Goal: Task Accomplishment & Management: Use online tool/utility

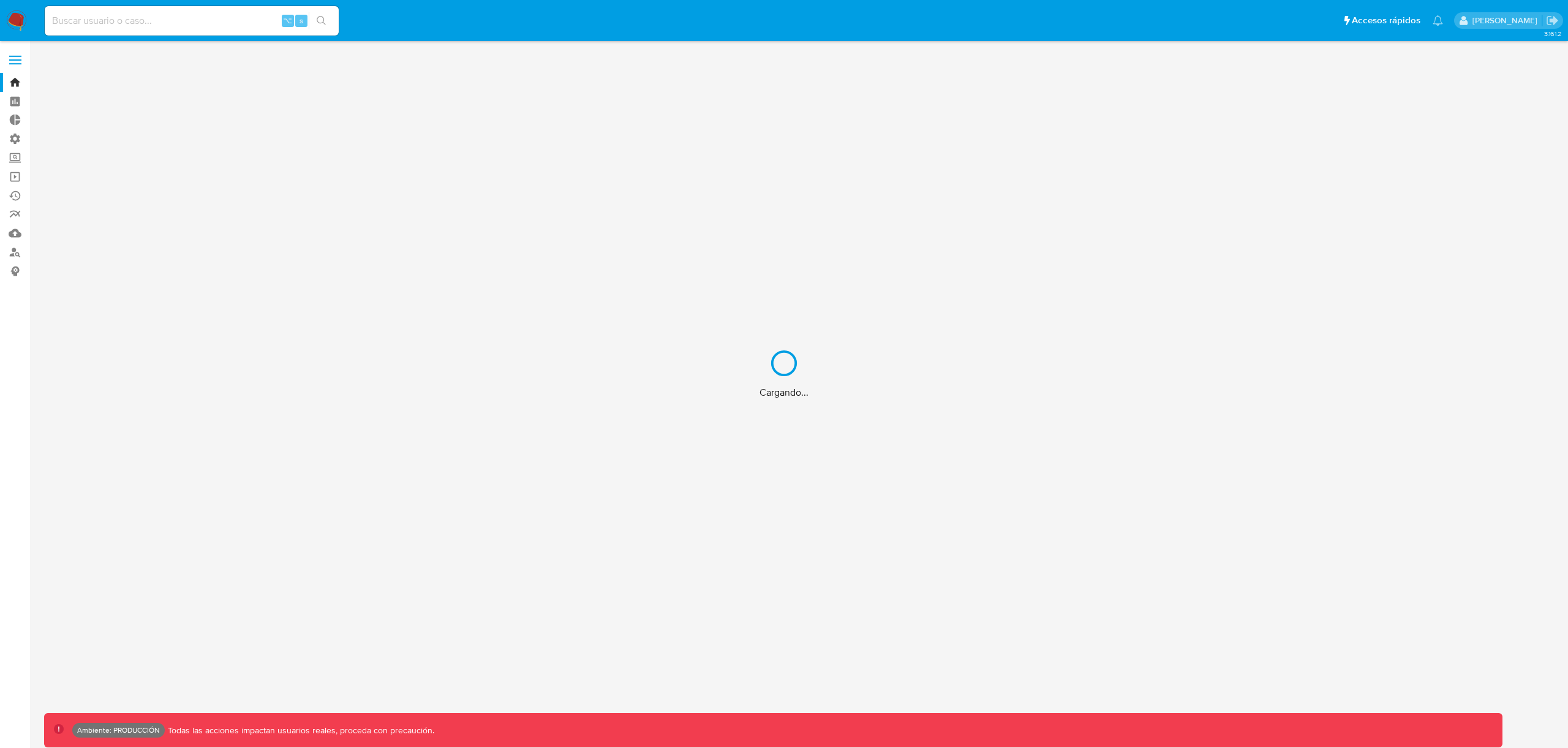
click at [18, 158] on div "Cargando..." at bounding box center [784, 374] width 1568 height 748
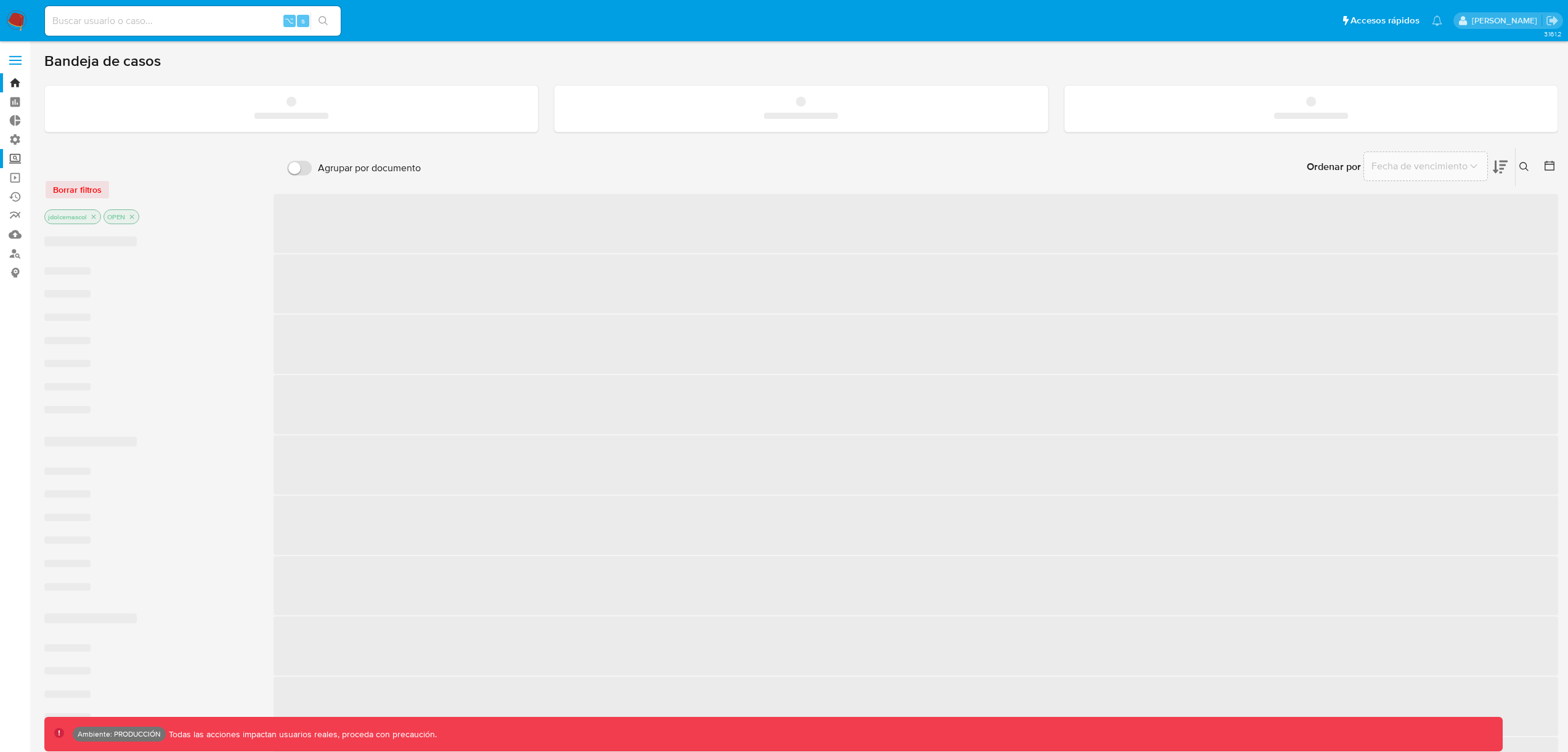
click at [16, 157] on label "Screening" at bounding box center [73, 159] width 147 height 19
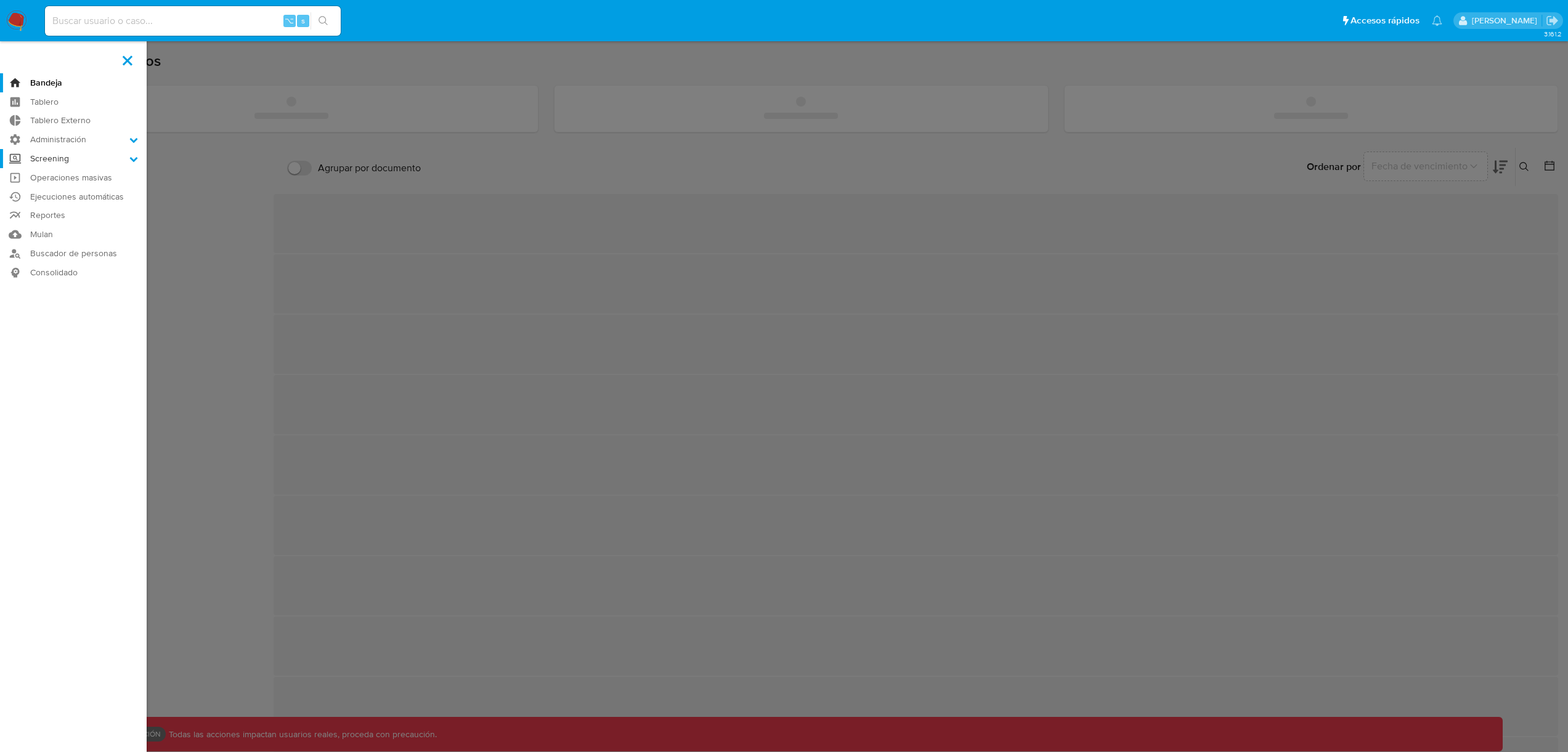
click at [0, 0] on input "Screening" at bounding box center [0, 0] width 0 height 0
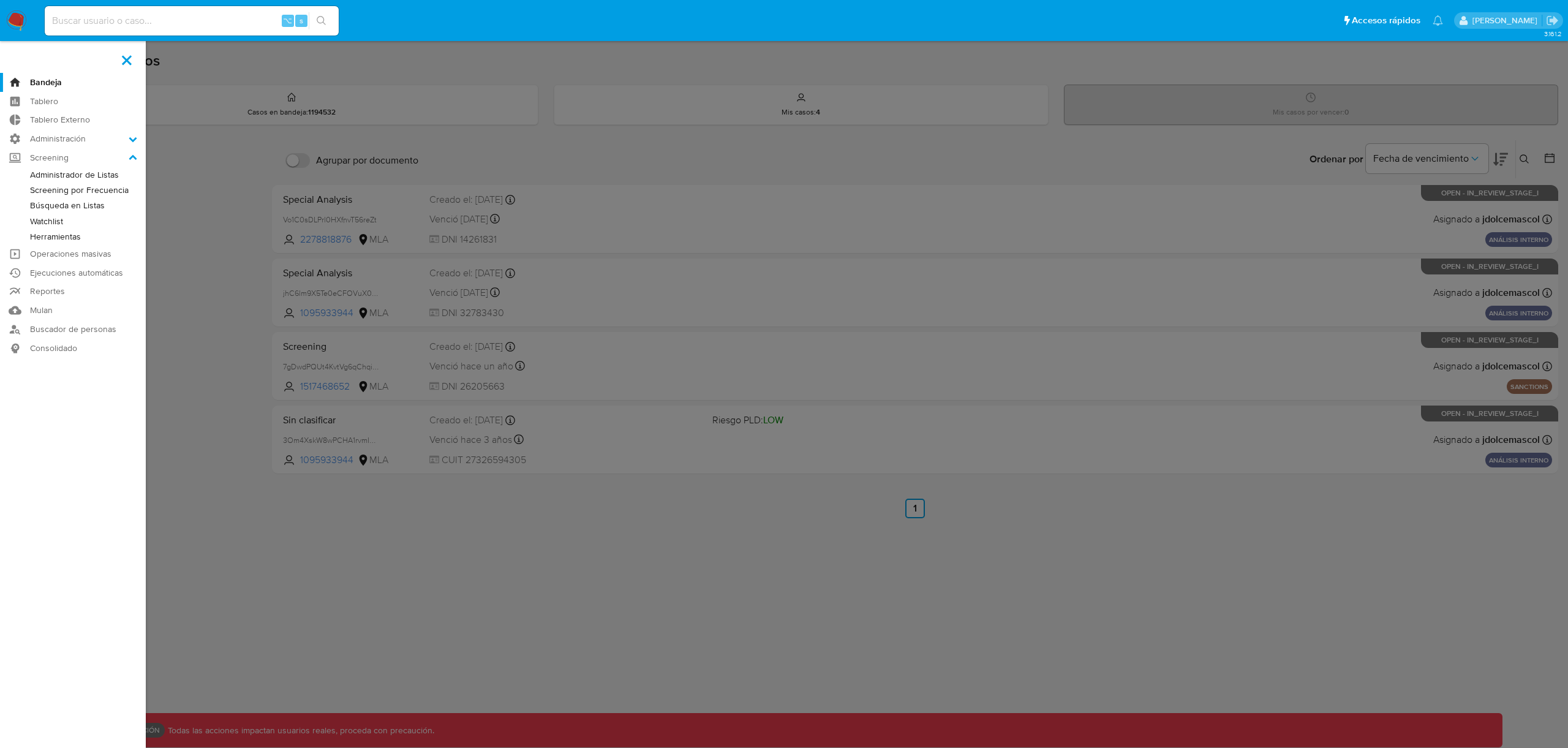
click at [56, 209] on link "Búsqueda en Listas" at bounding box center [73, 205] width 146 height 15
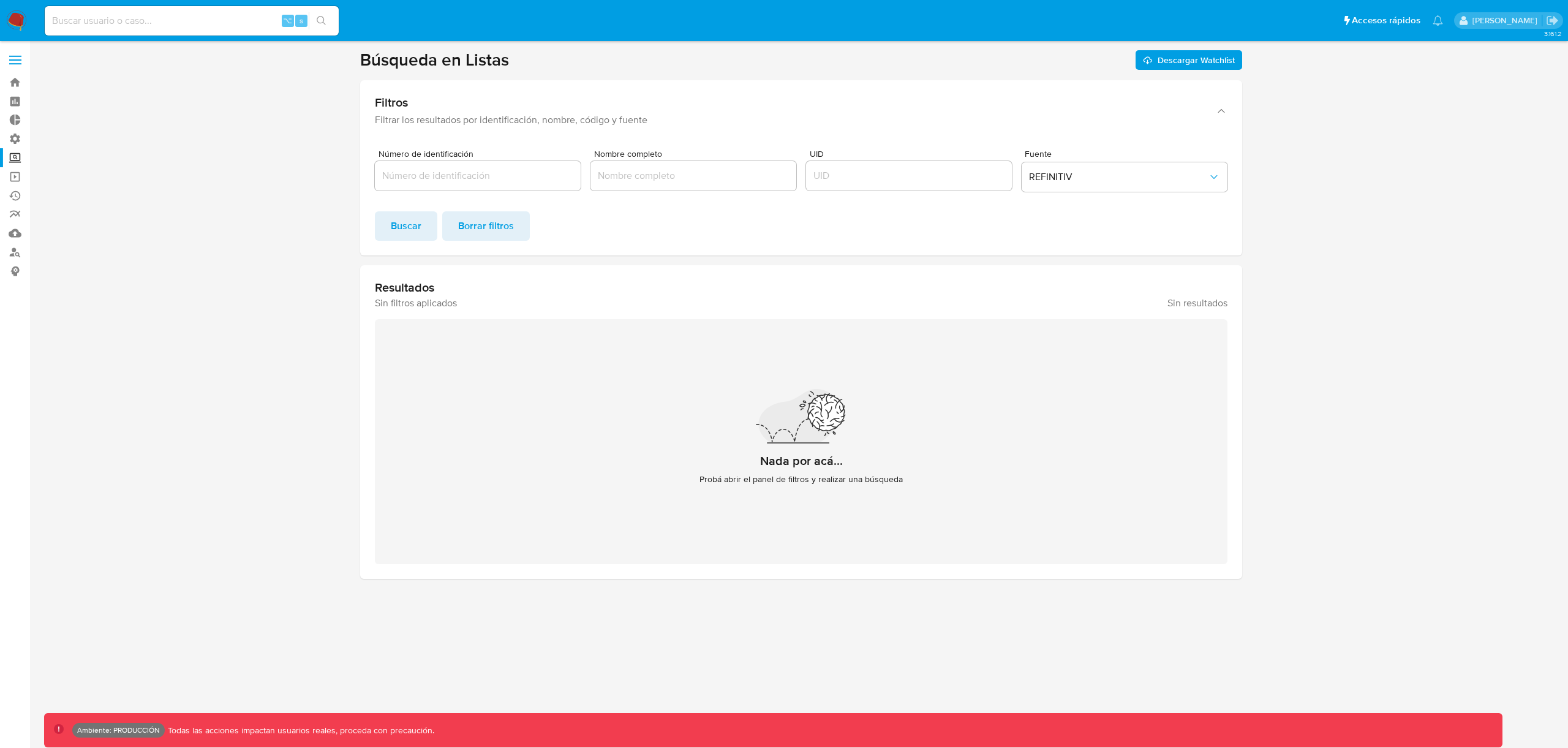
drag, startPoint x: 898, startPoint y: 155, endPoint x: 866, endPoint y: 170, distance: 35.3
click at [898, 155] on span "UID" at bounding box center [913, 154] width 206 height 9
click at [898, 168] on input "UID" at bounding box center [909, 176] width 206 height 16
click at [739, 173] on input "Nombre completo" at bounding box center [693, 176] width 206 height 16
click button "Buscar" at bounding box center [407, 226] width 63 height 30
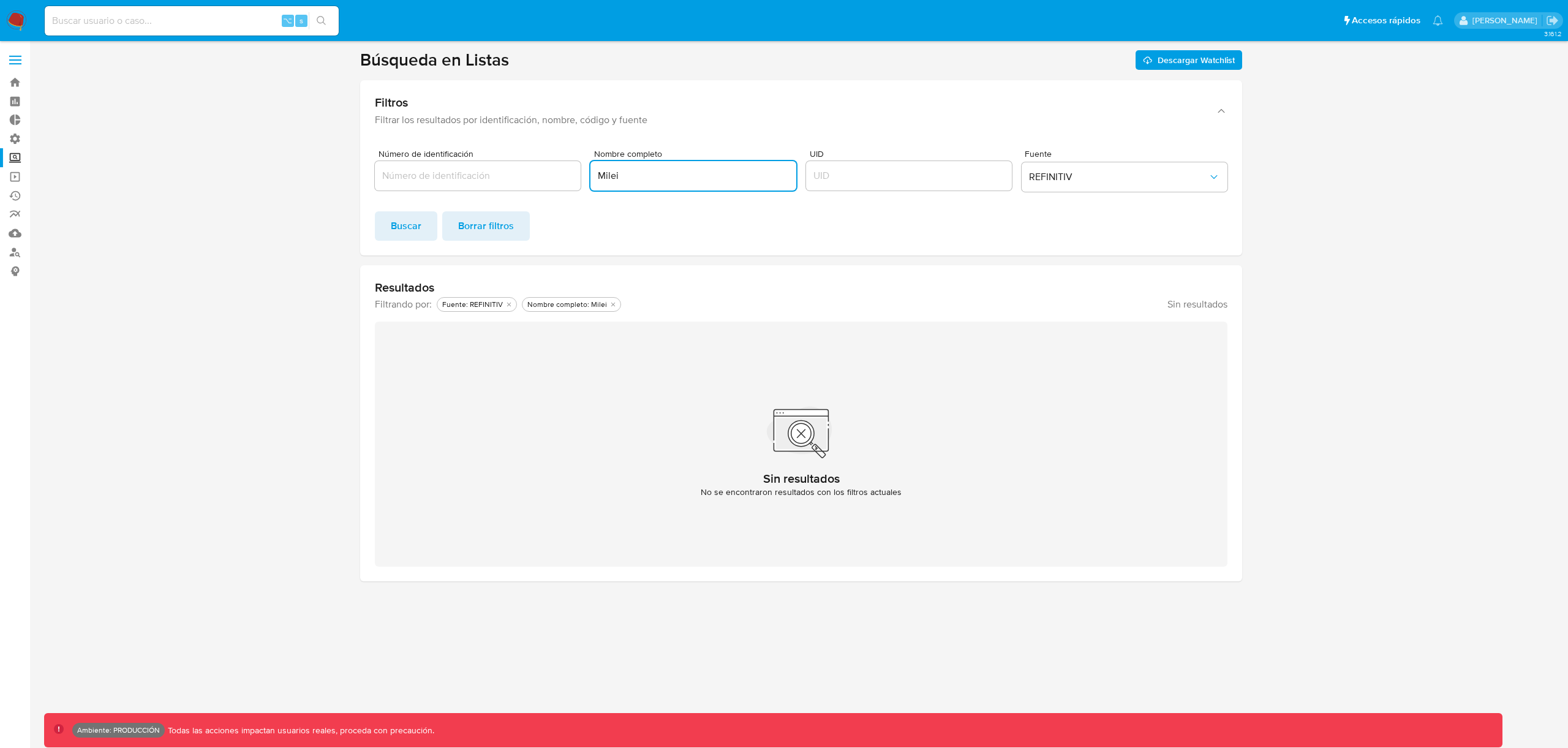
click at [648, 176] on input "Milei" at bounding box center [693, 176] width 206 height 16
click button "Buscar" at bounding box center [407, 226] width 63 height 30
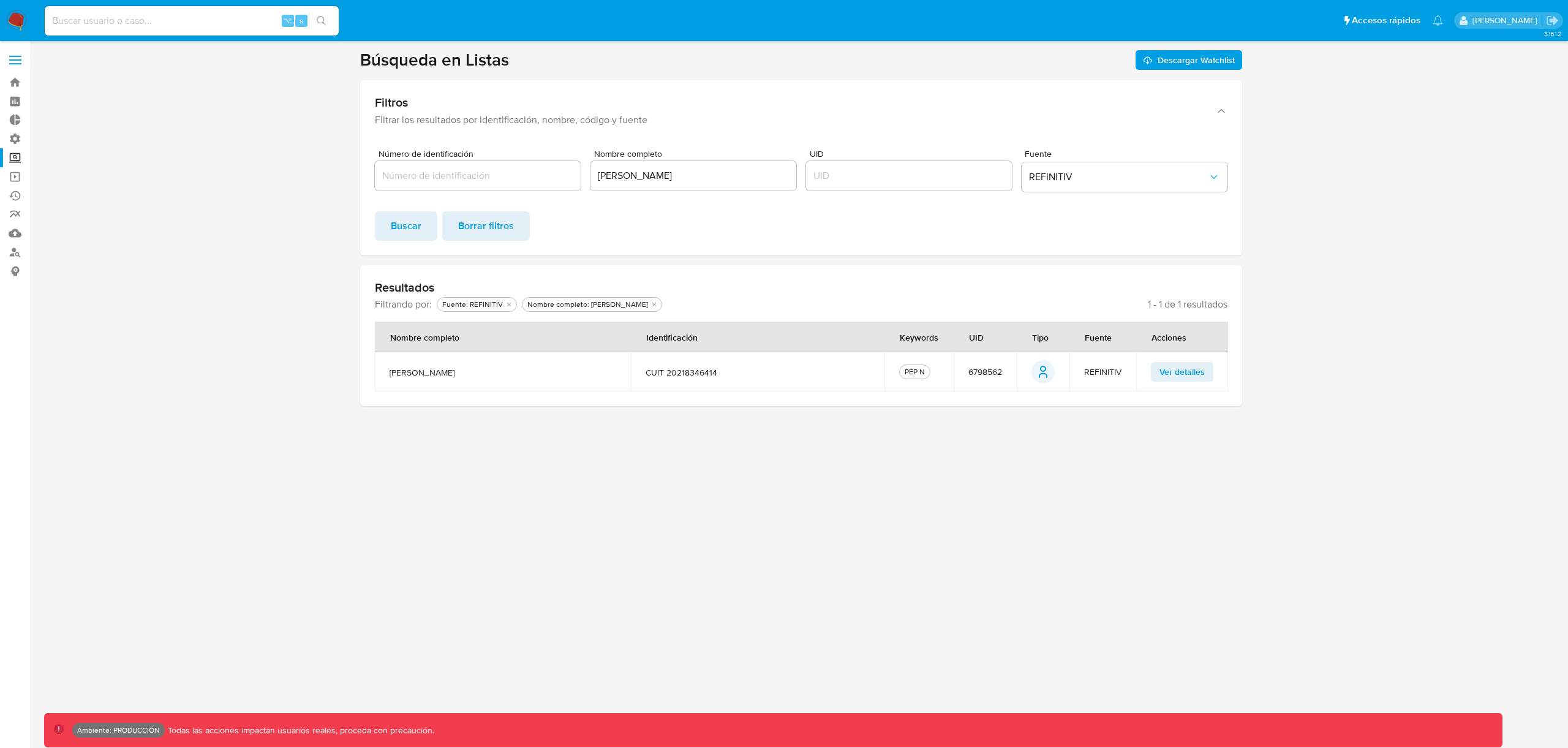
click at [686, 375] on span "CUIT 20218346414" at bounding box center [758, 373] width 224 height 11
click at [1147, 375] on td "Ver detalles" at bounding box center [1182, 372] width 92 height 39
click at [1170, 383] on td "Ver detalles" at bounding box center [1182, 372] width 92 height 39
click at [1170, 377] on span "Ver detalles" at bounding box center [1182, 372] width 46 height 17
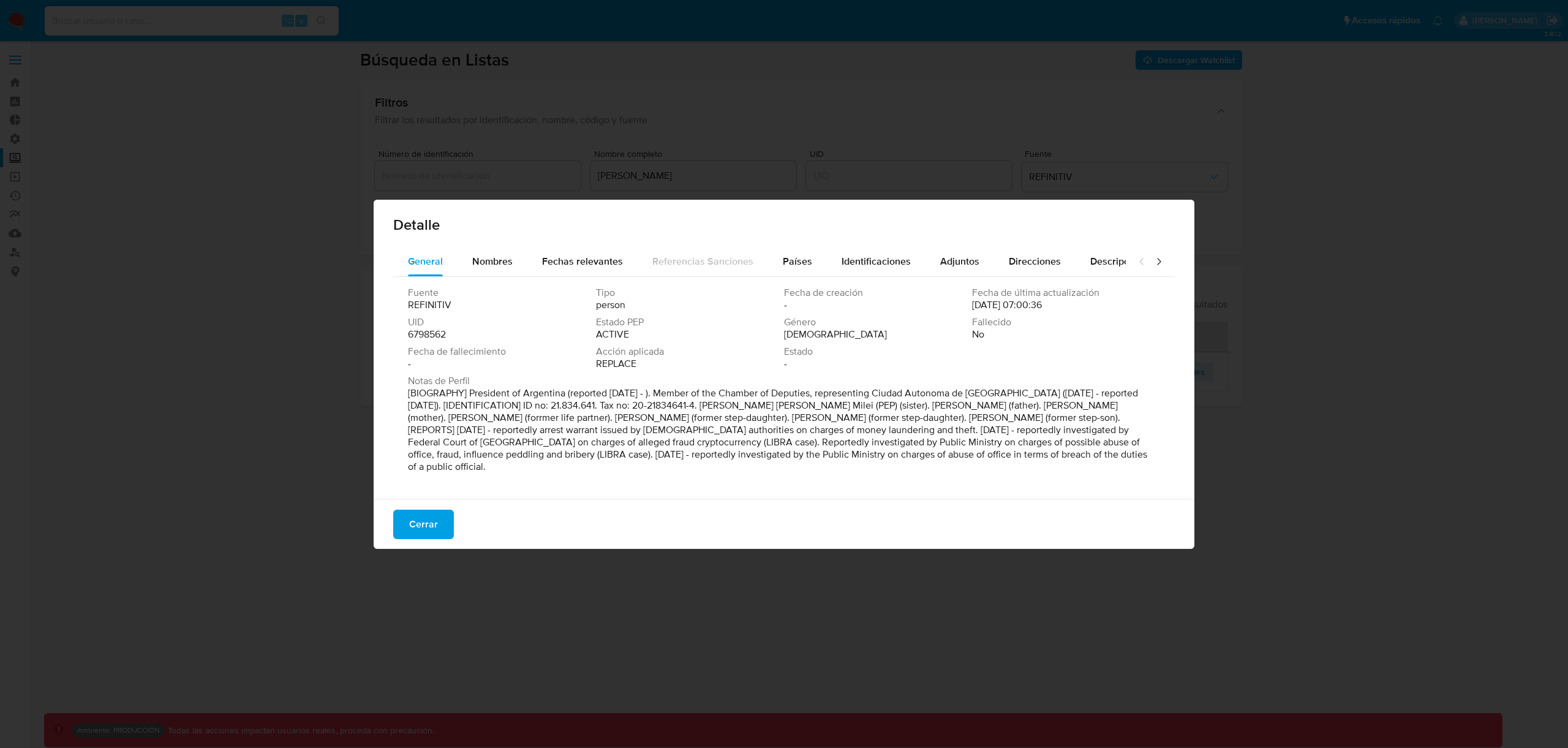
scroll to position [3, 0]
click at [566, 260] on span "Fechas relevantes" at bounding box center [582, 261] width 81 height 14
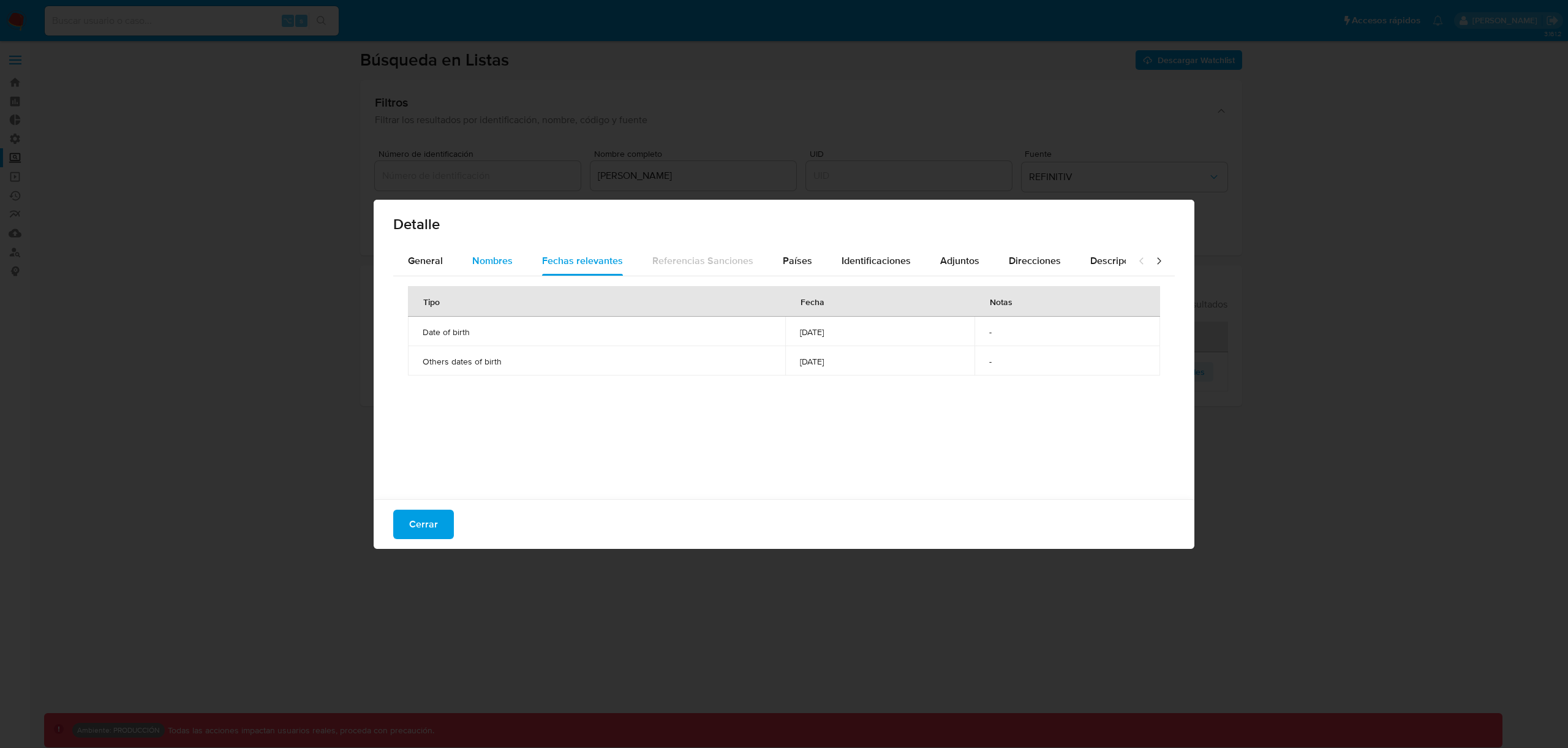
click at [502, 261] on span "Nombres" at bounding box center [492, 261] width 40 height 14
click at [570, 258] on span "Fechas relevantes" at bounding box center [582, 261] width 81 height 14
click at [808, 262] on button "Países" at bounding box center [798, 261] width 59 height 30
click at [928, 259] on button "Adjuntos" at bounding box center [960, 261] width 69 height 30
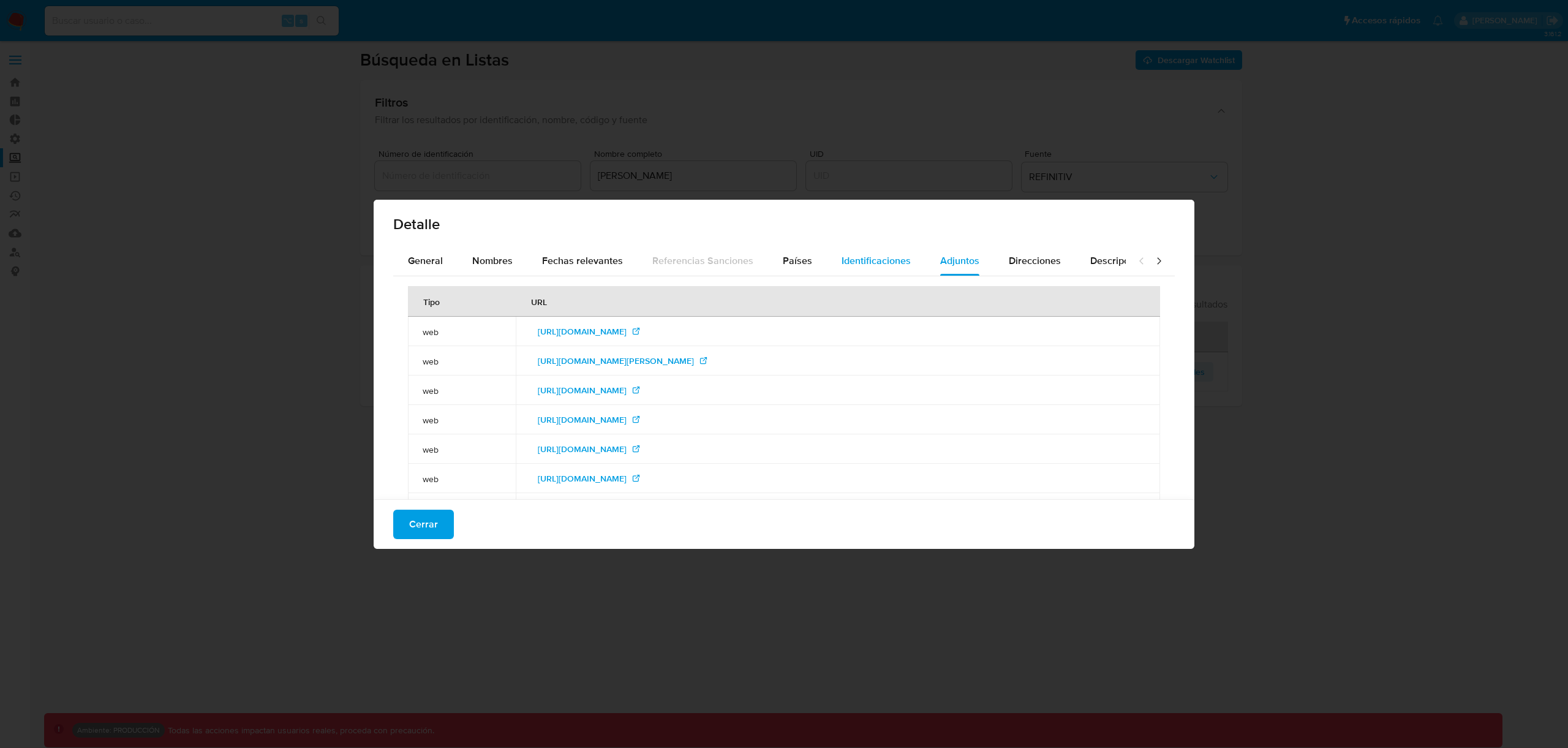
click at [886, 257] on span "Identificaciones" at bounding box center [876, 261] width 69 height 14
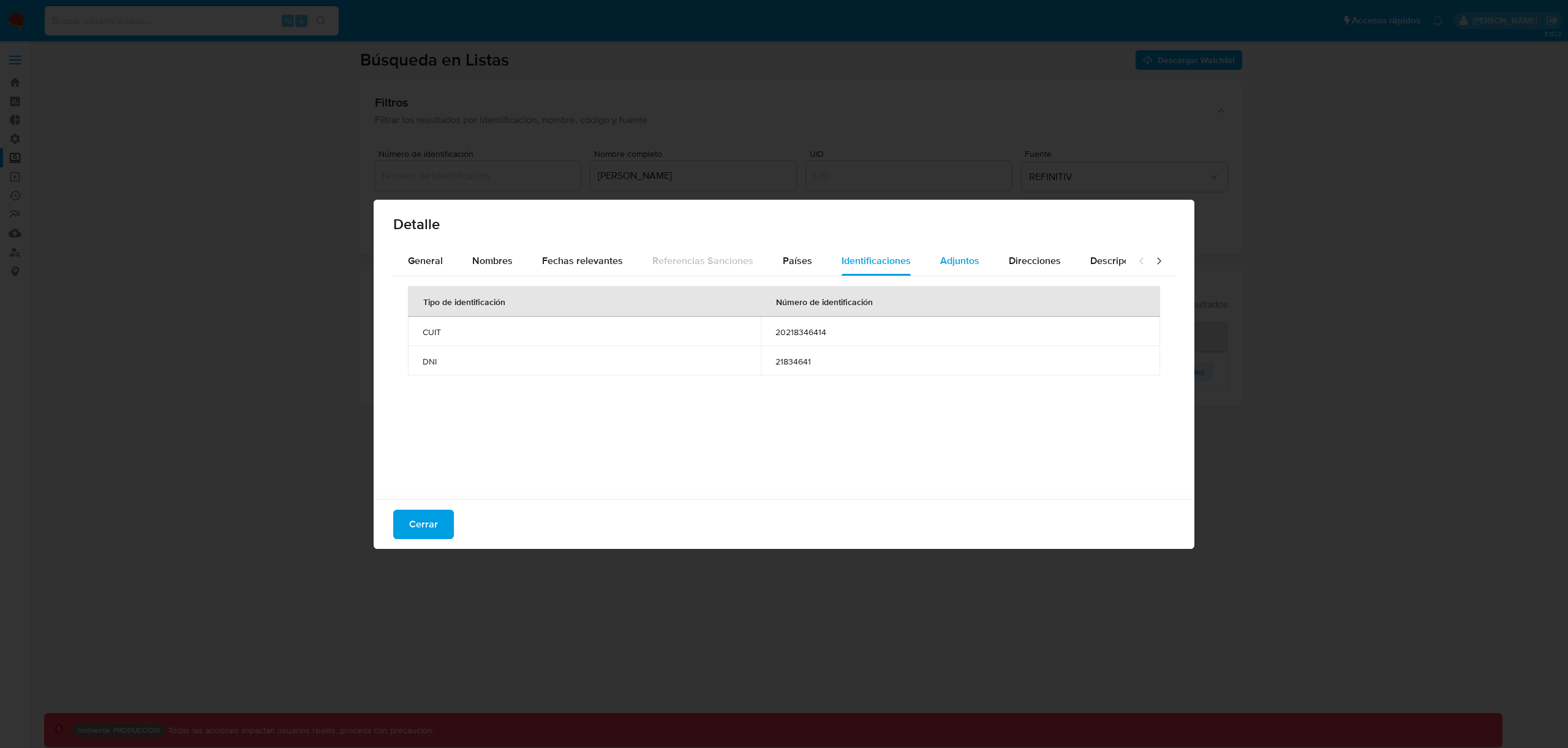
click at [955, 262] on span "Adjuntos" at bounding box center [960, 261] width 39 height 14
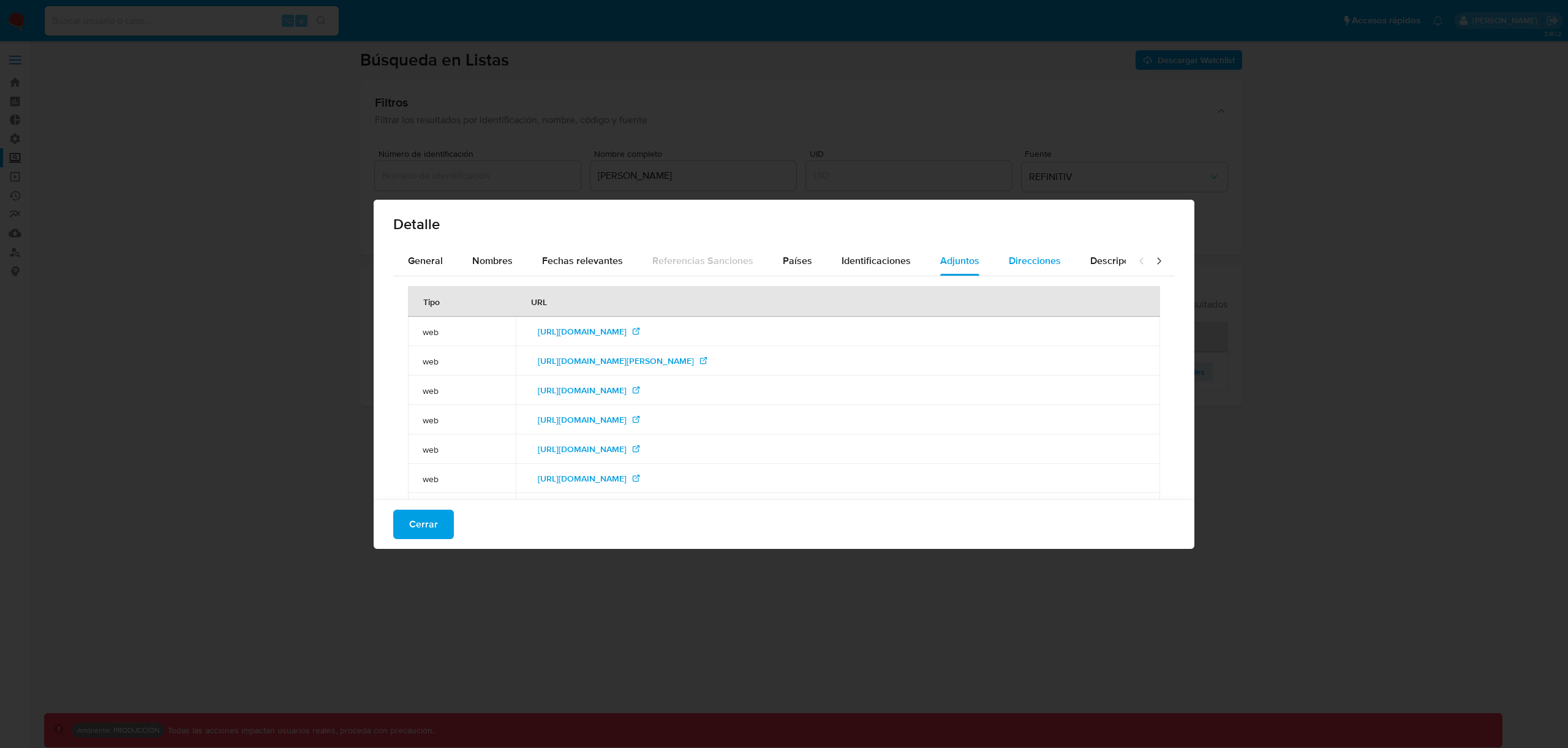
click at [997, 262] on button "Direcciones" at bounding box center [1034, 261] width 81 height 30
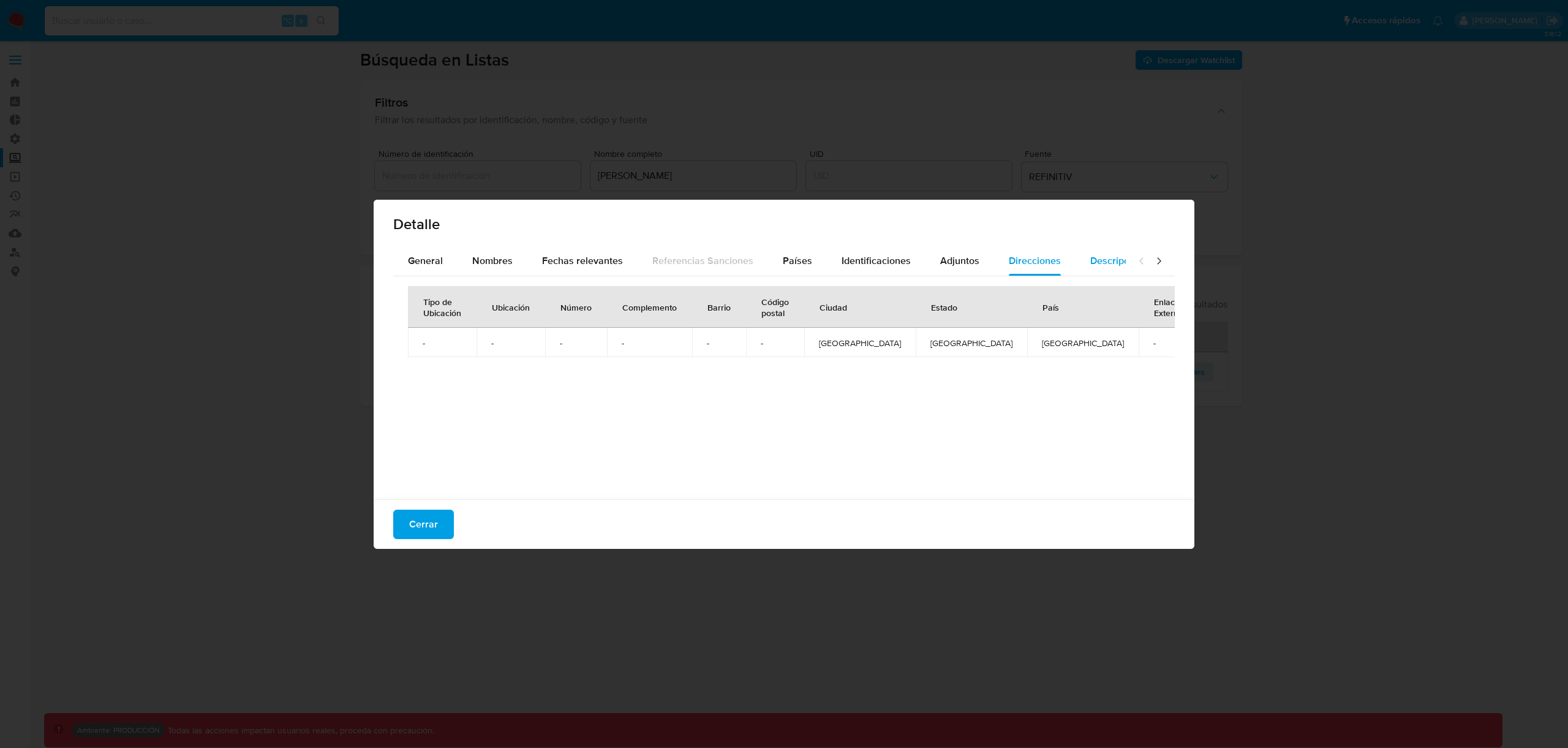
click at [1081, 267] on button "Descripciones" at bounding box center [1121, 261] width 92 height 30
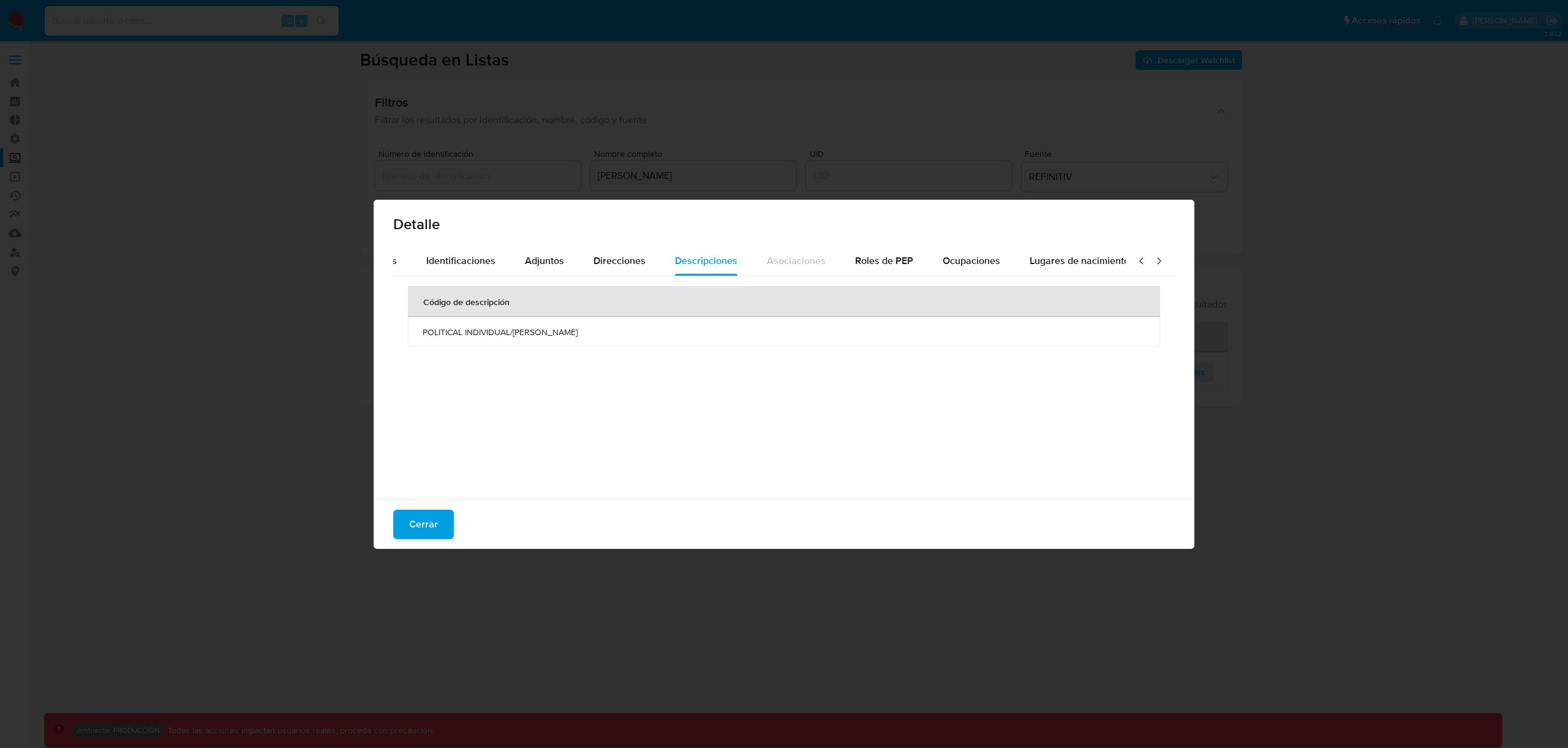
scroll to position [0, 433]
click at [455, 521] on div "Cerrar" at bounding box center [784, 523] width 821 height 49
click at [437, 549] on div "Detalle General Nombres Fechas relevantes Referencias Sanciones Países Identifi…" at bounding box center [784, 374] width 1568 height 748
click at [434, 533] on span "Cerrar" at bounding box center [424, 524] width 29 height 27
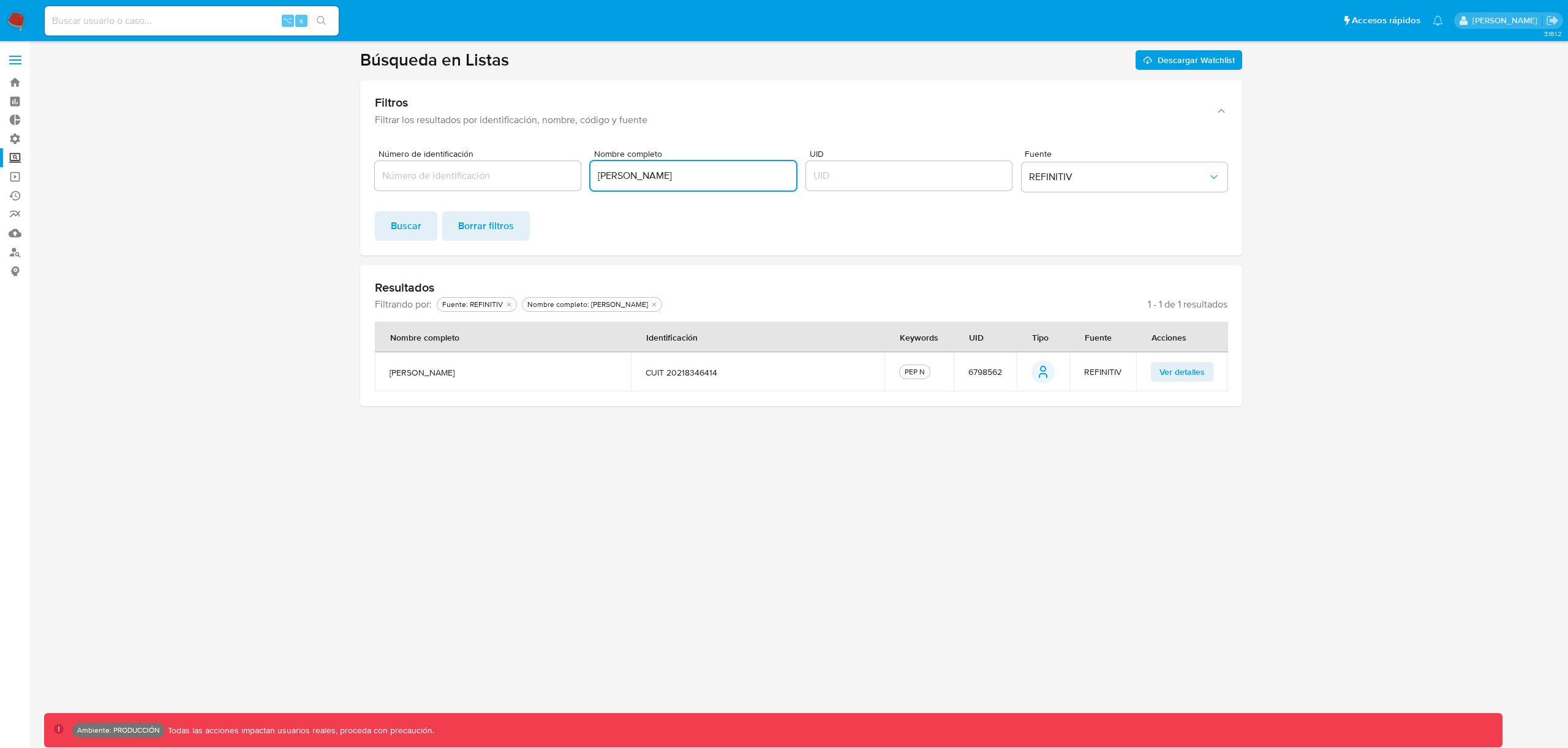
drag, startPoint x: 690, startPoint y: 174, endPoint x: 560, endPoint y: 173, distance: 130.0
click at [560, 173] on div "Número de identificación Nombre completo Javier Milei UID Fuente REFINITIV" at bounding box center [801, 173] width 853 height 47
type input "Mauricio Macri"
click button "Buscar" at bounding box center [407, 226] width 63 height 30
click at [690, 375] on span "CUIT 20131204699" at bounding box center [762, 373] width 227 height 11
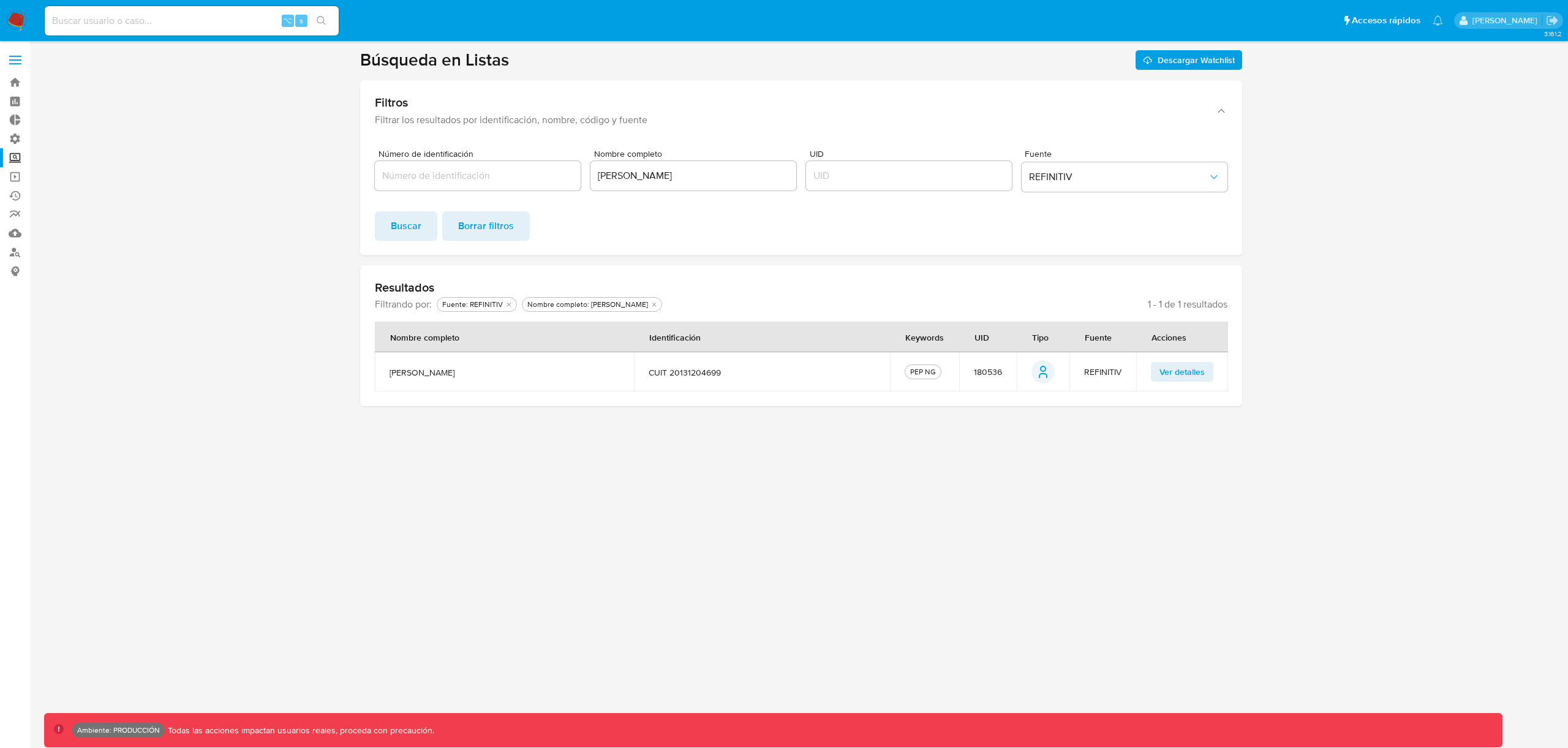
click at [690, 375] on span "CUIT 20131204699" at bounding box center [762, 373] width 227 height 11
click at [605, 487] on div "3.161.2 Ambiente: PRODUCCIÓN Todas las acciones impactan usuarios reales, proce…" at bounding box center [801, 395] width 1514 height 692
